Goal: Task Accomplishment & Management: Manage account settings

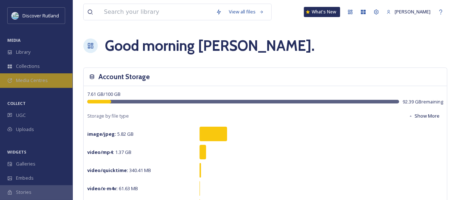
click at [34, 82] on span "Media Centres" at bounding box center [32, 80] width 32 height 7
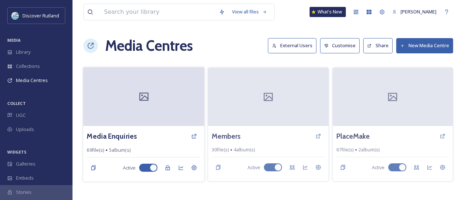
click at [130, 116] on div at bounding box center [143, 96] width 121 height 59
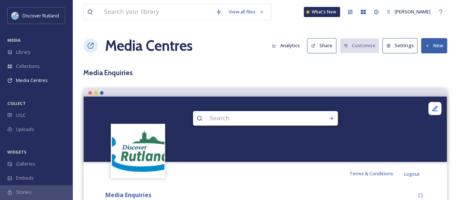
click at [328, 43] on button "Share" at bounding box center [321, 45] width 29 height 15
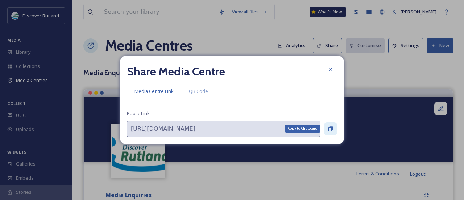
click at [331, 128] on icon at bounding box center [331, 129] width 6 height 6
click at [332, 68] on icon at bounding box center [330, 69] width 3 height 3
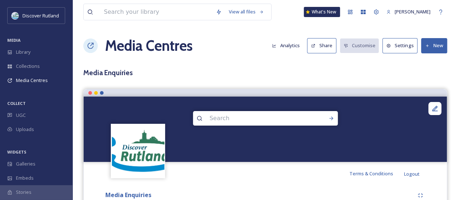
click at [327, 49] on button "Share" at bounding box center [321, 45] width 29 height 15
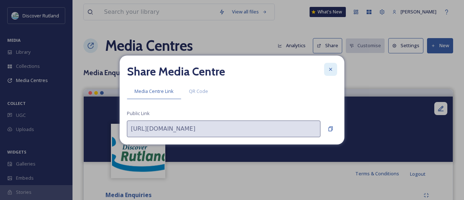
click at [328, 66] on icon at bounding box center [331, 69] width 6 height 6
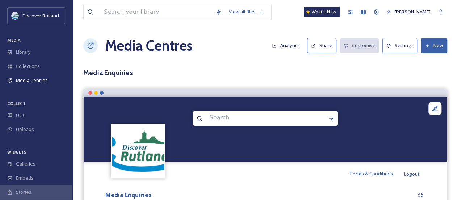
click at [286, 45] on button "Analytics" at bounding box center [286, 45] width 35 height 14
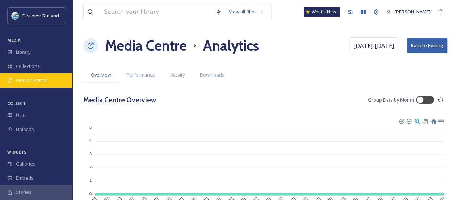
click at [34, 82] on span "Media Centres" at bounding box center [32, 80] width 32 height 7
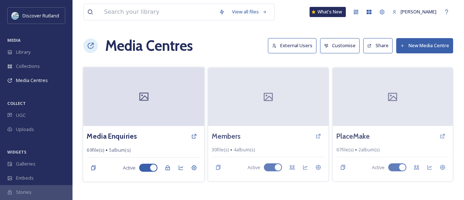
click at [137, 120] on div at bounding box center [143, 96] width 121 height 59
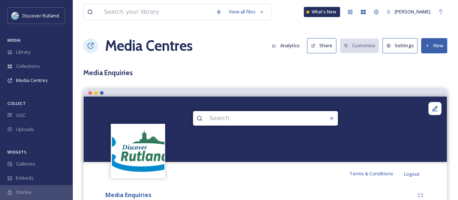
click at [398, 43] on button "Settings" at bounding box center [400, 45] width 35 height 15
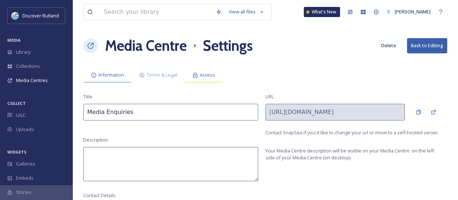
click at [205, 72] on span "Access" at bounding box center [207, 74] width 15 height 7
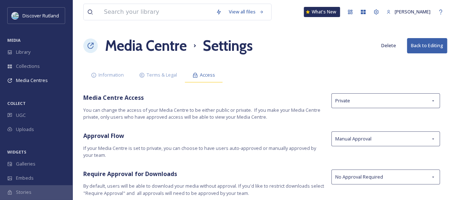
scroll to position [22, 0]
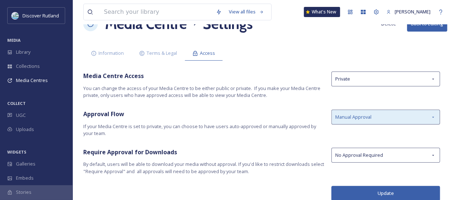
click at [349, 115] on span "Manual Approval" at bounding box center [354, 116] width 36 height 7
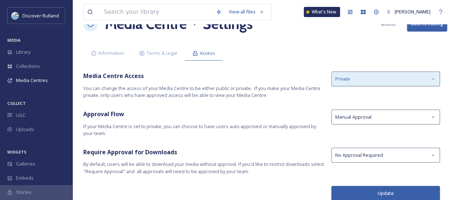
click at [352, 82] on div "Private" at bounding box center [386, 78] width 109 height 15
click at [352, 79] on div "Private" at bounding box center [386, 78] width 109 height 15
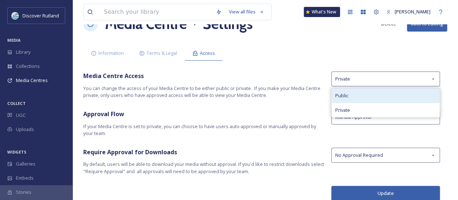
click at [355, 92] on div "Public" at bounding box center [386, 95] width 108 height 14
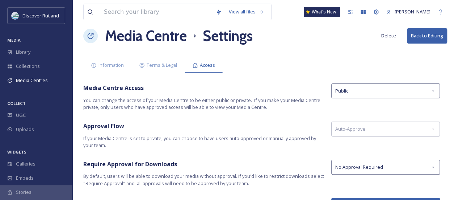
scroll to position [0, 0]
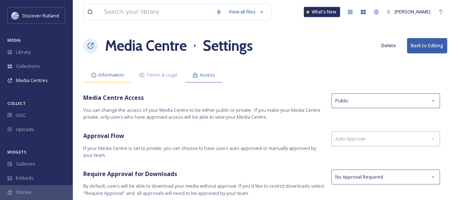
click at [109, 74] on span "Information" at bounding box center [111, 74] width 25 height 7
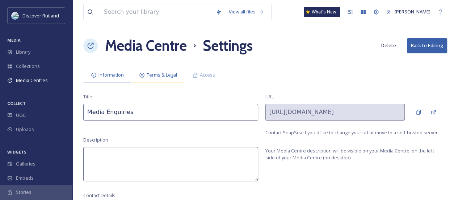
click at [163, 71] on div "Terms & Legal" at bounding box center [158, 74] width 53 height 15
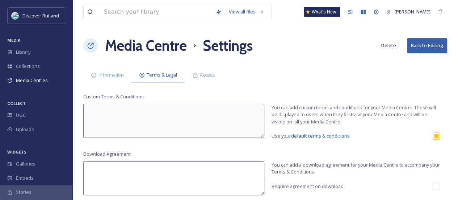
scroll to position [20, 0]
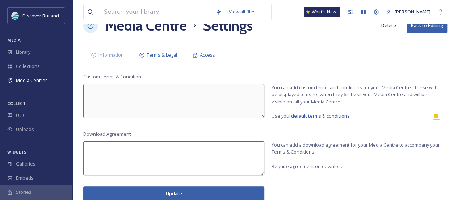
click at [201, 58] on div "Access" at bounding box center [204, 54] width 38 height 15
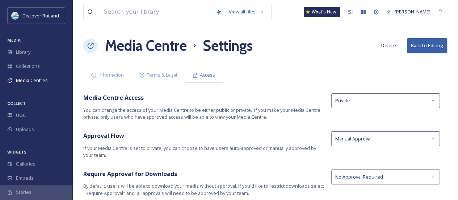
scroll to position [22, 0]
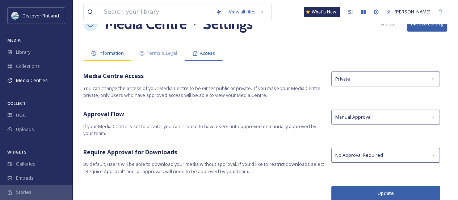
click at [111, 51] on span "Information" at bounding box center [111, 53] width 25 height 7
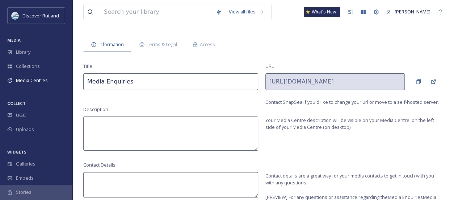
scroll to position [56, 0]
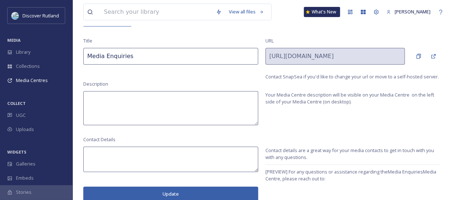
click at [234, 107] on textarea at bounding box center [170, 108] width 175 height 34
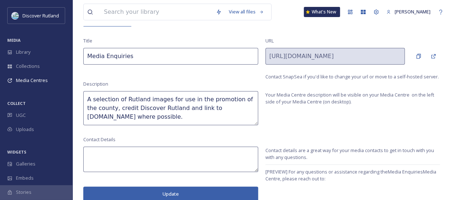
click at [225, 112] on textarea "A selection of Rutland images for use in the promotion of the county, credit Di…" at bounding box center [170, 108] width 175 height 34
type textarea "A selection of Rutland images for use in the promotion of the county, credit Di…"
click at [200, 194] on button "Update" at bounding box center [170, 193] width 175 height 15
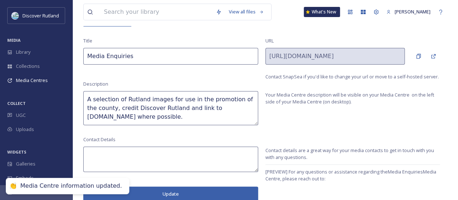
scroll to position [20, 0]
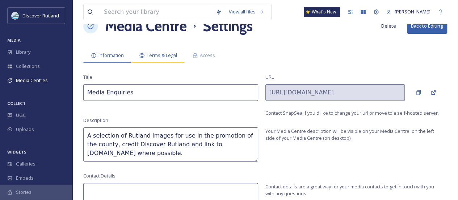
click at [158, 56] on span "Terms & Legal" at bounding box center [162, 55] width 30 height 7
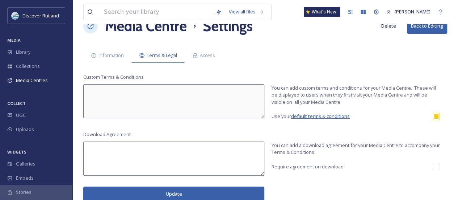
click at [308, 117] on span "default terms & conditions" at bounding box center [320, 116] width 59 height 7
click at [212, 54] on span "Access" at bounding box center [207, 54] width 15 height 7
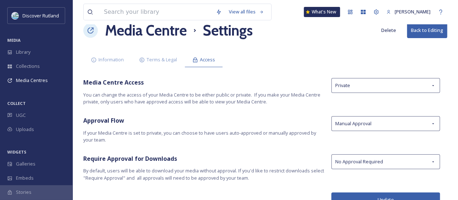
scroll to position [22, 0]
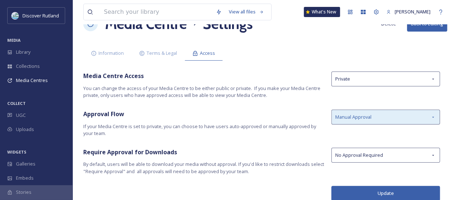
click at [356, 113] on span "Manual Approval" at bounding box center [354, 116] width 36 height 7
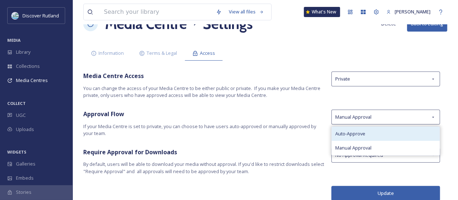
click at [359, 133] on span "Auto-Approve" at bounding box center [351, 133] width 30 height 7
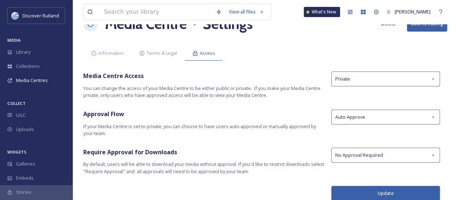
click at [376, 194] on button "Update" at bounding box center [386, 193] width 109 height 15
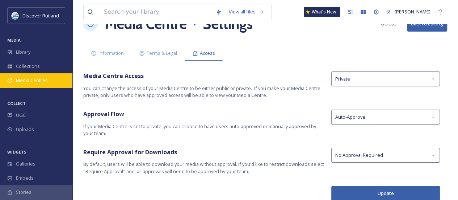
click at [31, 79] on span "Media Centres" at bounding box center [32, 80] width 32 height 7
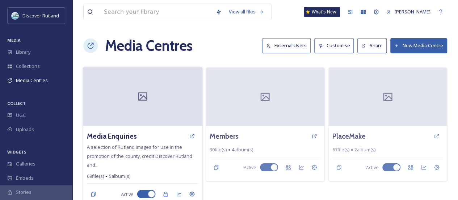
click at [125, 119] on div at bounding box center [143, 96] width 120 height 59
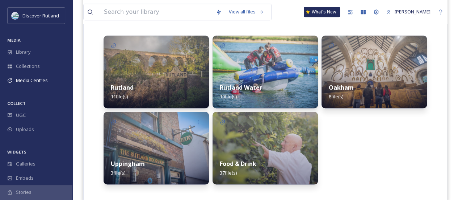
scroll to position [190, 0]
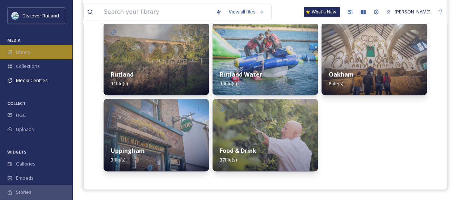
click at [45, 55] on div "Library" at bounding box center [36, 52] width 72 height 14
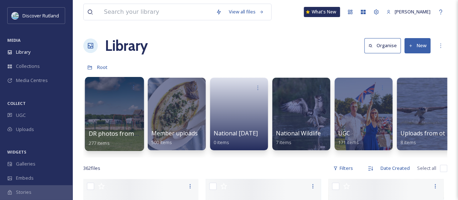
click at [115, 113] on div at bounding box center [114, 114] width 59 height 74
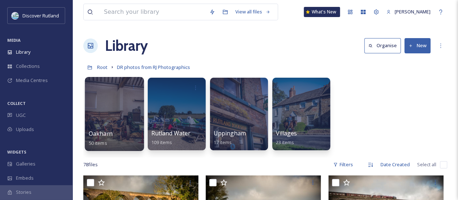
click at [124, 127] on div at bounding box center [114, 114] width 59 height 74
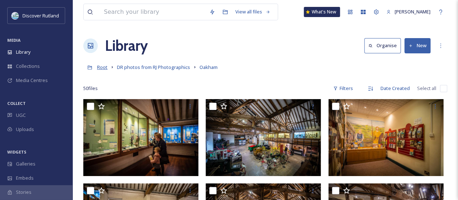
click at [102, 67] on span "Root" at bounding box center [102, 67] width 11 height 7
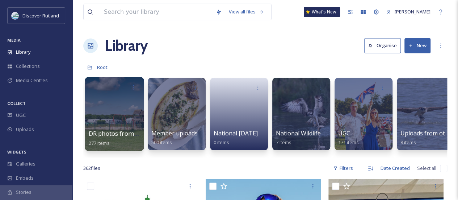
click at [124, 118] on div at bounding box center [114, 114] width 59 height 74
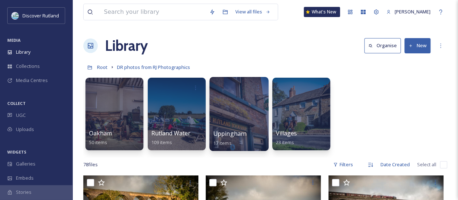
click at [240, 110] on div at bounding box center [238, 114] width 59 height 74
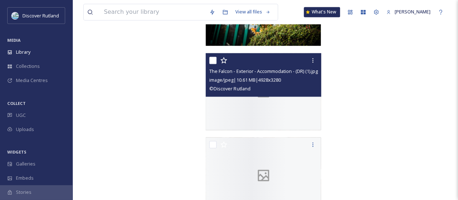
scroll to position [614, 0]
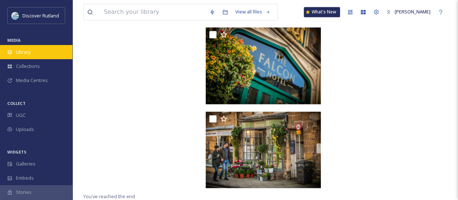
click at [41, 51] on div "Library" at bounding box center [36, 52] width 72 height 14
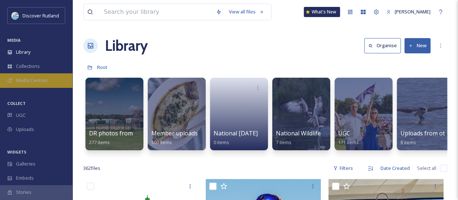
click at [41, 75] on div "Media Centres" at bounding box center [36, 80] width 72 height 14
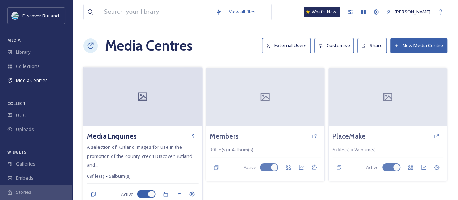
click at [158, 110] on div at bounding box center [143, 96] width 120 height 59
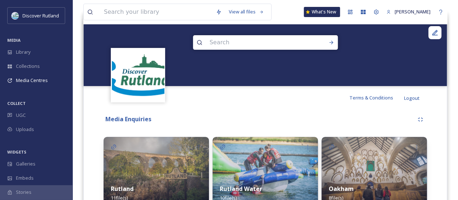
scroll to position [190, 0]
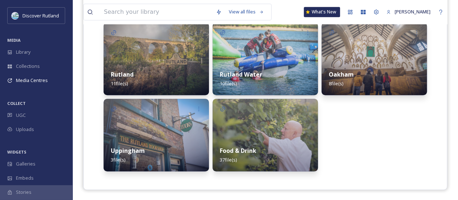
click at [249, 133] on img at bounding box center [265, 135] width 105 height 72
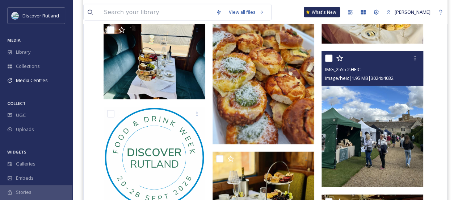
scroll to position [689, 0]
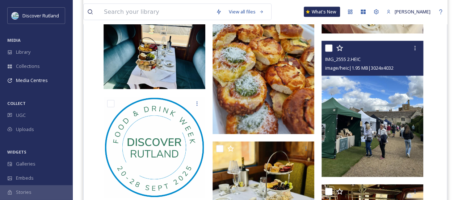
click at [362, 150] on img at bounding box center [373, 109] width 102 height 136
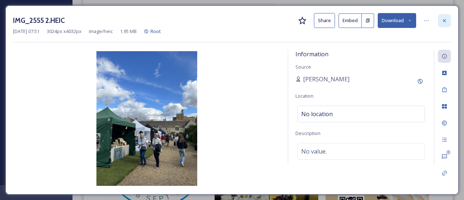
click at [444, 20] on icon at bounding box center [444, 20] width 3 height 3
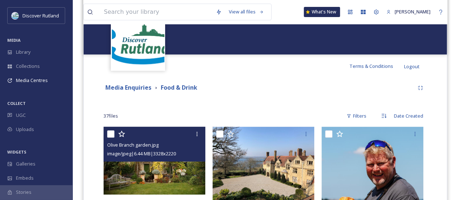
scroll to position [109, 0]
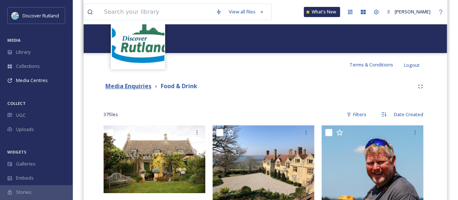
click at [142, 87] on strong "Media Enquiries" at bounding box center [128, 86] width 46 height 8
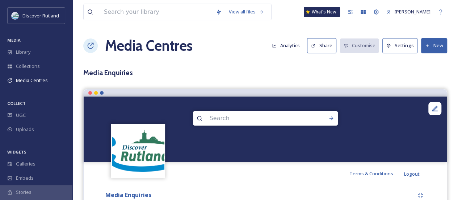
scroll to position [145, 0]
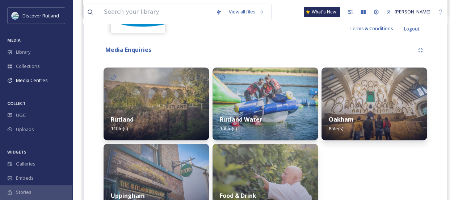
click at [356, 104] on img at bounding box center [374, 103] width 105 height 72
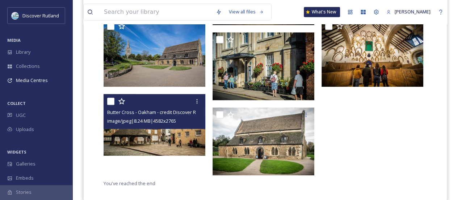
scroll to position [36, 0]
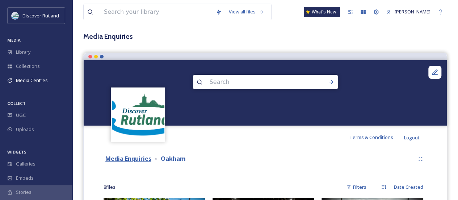
click at [144, 156] on strong "Media Enquiries" at bounding box center [128, 158] width 46 height 8
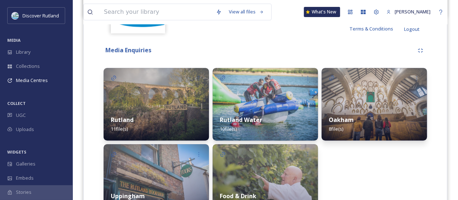
scroll to position [145, 0]
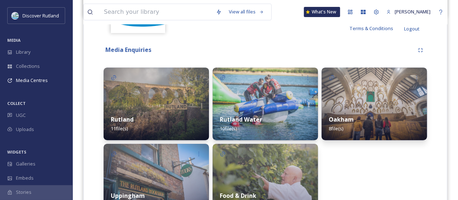
click at [233, 123] on div "Rutland Water 10 file(s)" at bounding box center [265, 124] width 105 height 32
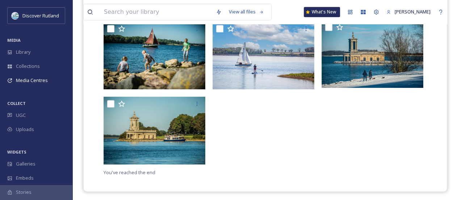
scroll to position [72, 0]
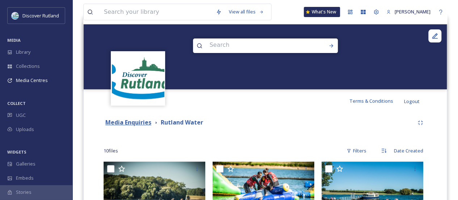
click at [126, 124] on strong "Media Enquiries" at bounding box center [128, 122] width 46 height 8
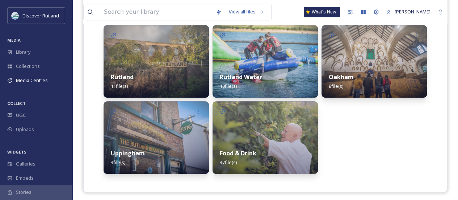
scroll to position [190, 0]
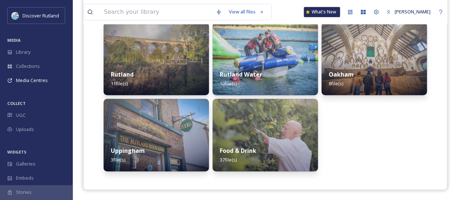
click at [170, 126] on img at bounding box center [156, 135] width 105 height 72
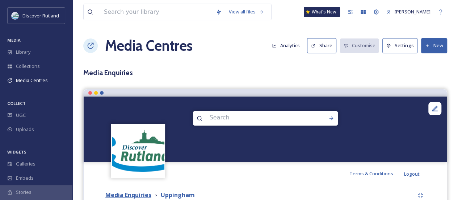
click at [137, 194] on strong "Media Enquiries" at bounding box center [128, 195] width 46 height 8
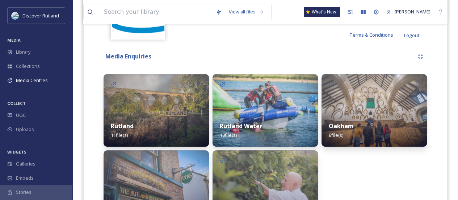
scroll to position [145, 0]
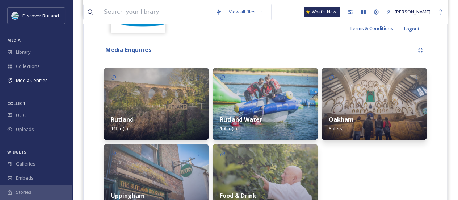
click at [160, 106] on img at bounding box center [156, 103] width 105 height 72
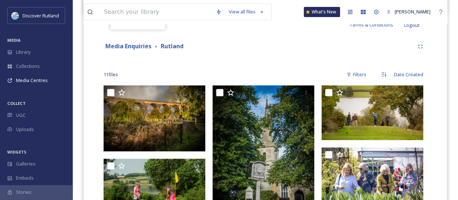
scroll to position [145, 0]
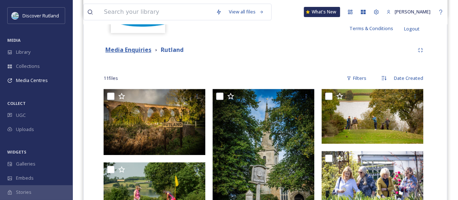
click at [130, 49] on strong "Media Enquiries" at bounding box center [128, 50] width 46 height 8
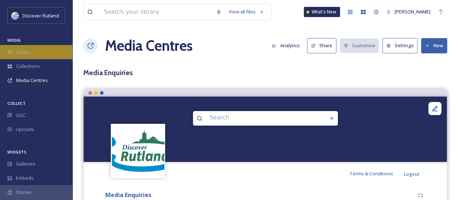
click at [34, 55] on div "Library" at bounding box center [36, 52] width 72 height 14
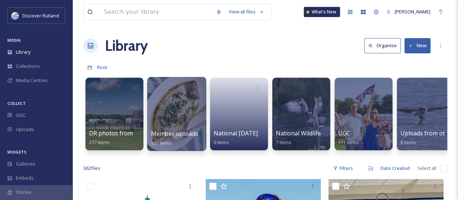
click at [181, 113] on div at bounding box center [176, 114] width 59 height 74
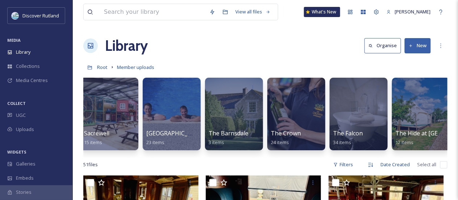
scroll to position [0, 949]
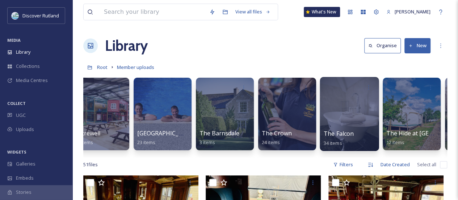
click at [359, 124] on div at bounding box center [349, 114] width 59 height 74
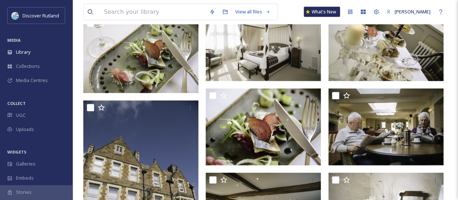
scroll to position [705, 0]
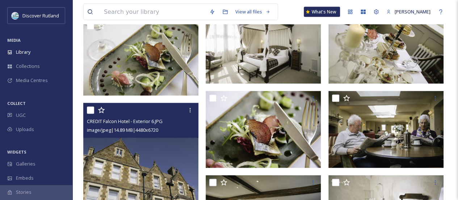
click at [93, 110] on input "checkbox" at bounding box center [90, 110] width 7 height 7
checkbox input "true"
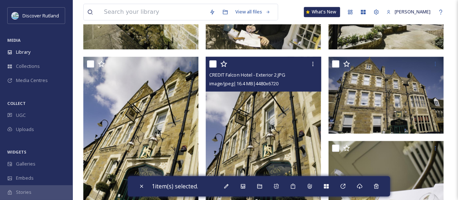
scroll to position [306, 0]
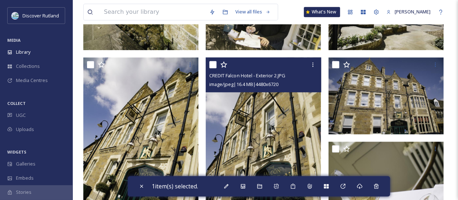
click at [215, 62] on input "checkbox" at bounding box center [212, 64] width 7 height 7
checkbox input "true"
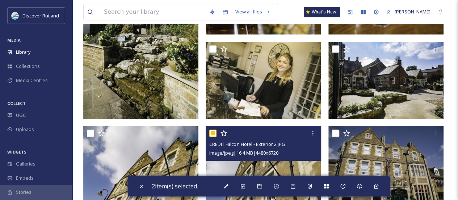
scroll to position [233, 0]
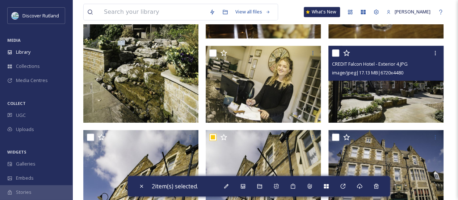
click at [336, 52] on input "checkbox" at bounding box center [335, 52] width 7 height 7
checkbox input "true"
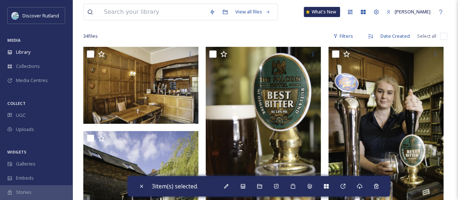
scroll to position [52, 0]
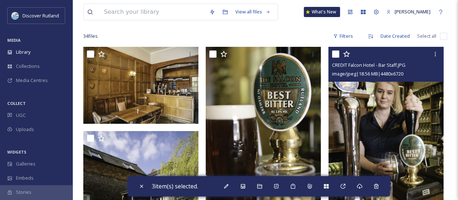
click at [337, 55] on input "checkbox" at bounding box center [335, 53] width 7 height 7
checkbox input "true"
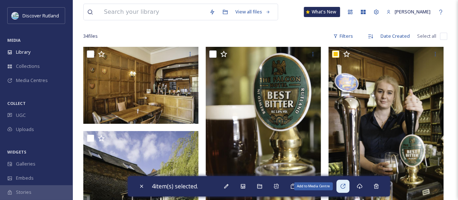
click at [342, 187] on icon at bounding box center [343, 186] width 6 height 6
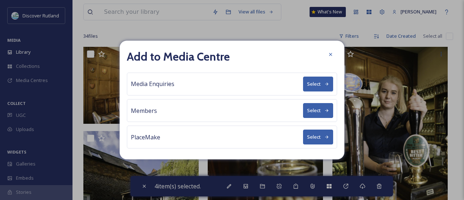
click at [315, 86] on button "Select" at bounding box center [318, 83] width 30 height 15
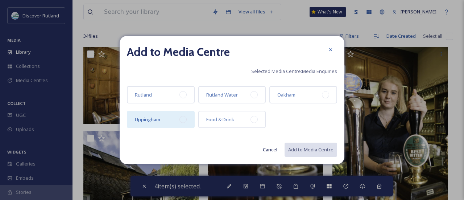
click at [161, 121] on div "Uppingham" at bounding box center [161, 119] width 68 height 17
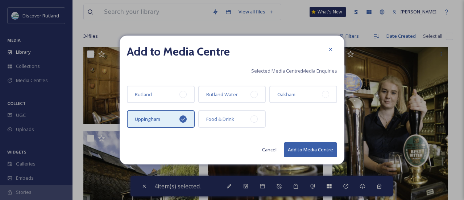
click at [320, 149] on button "Add to Media Centre" at bounding box center [310, 149] width 53 height 15
checkbox input "false"
